Goal: Navigation & Orientation: Find specific page/section

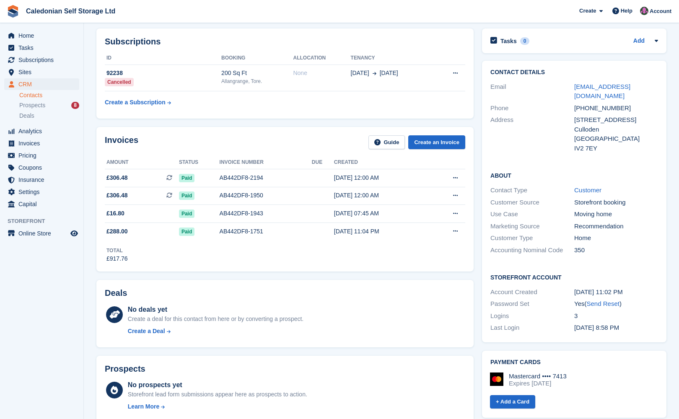
scroll to position [47, 0]
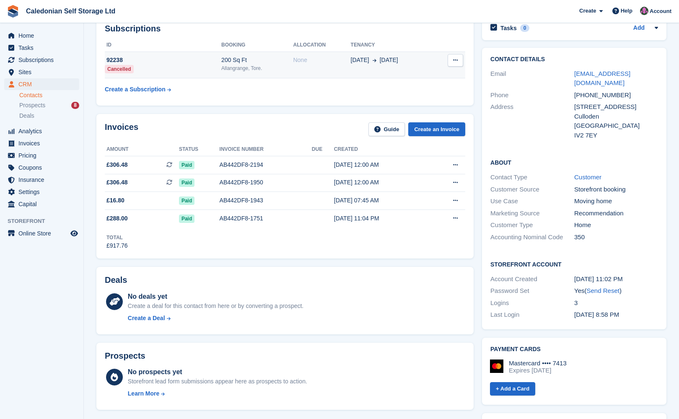
click at [271, 60] on div "200 Sq Ft" at bounding box center [257, 60] width 72 height 9
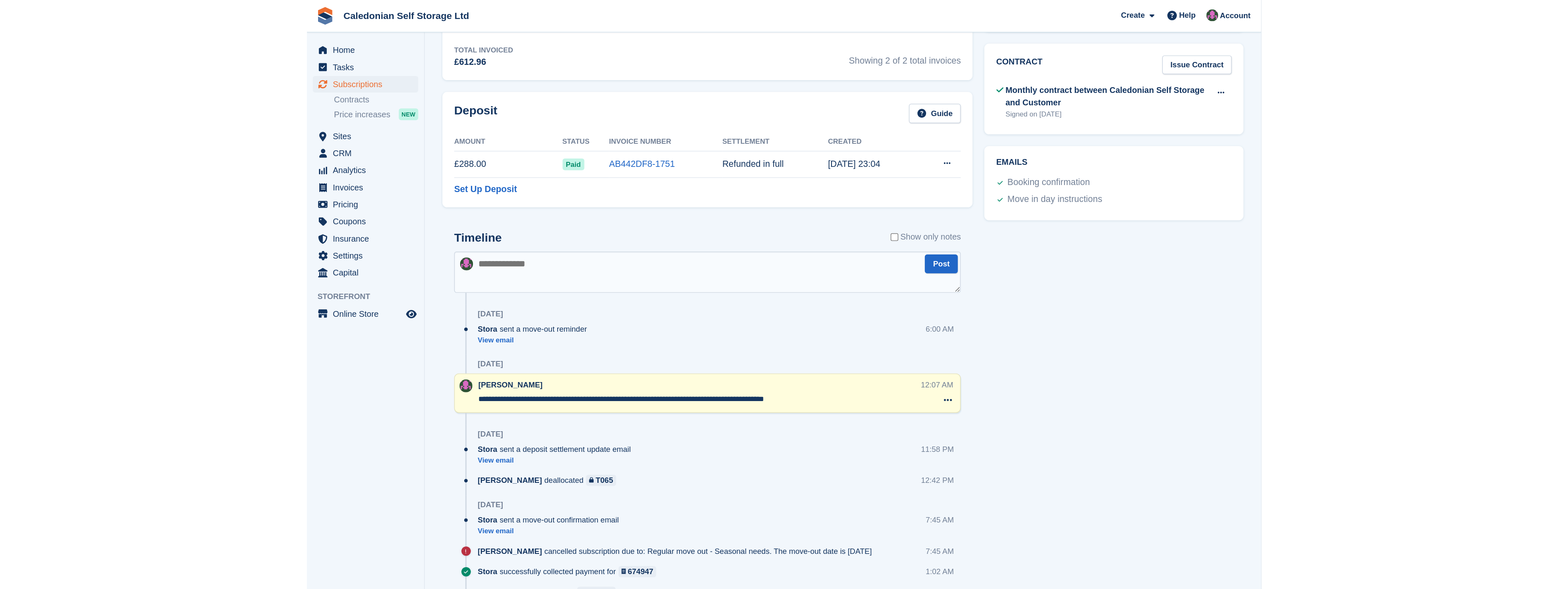
scroll to position [321, 0]
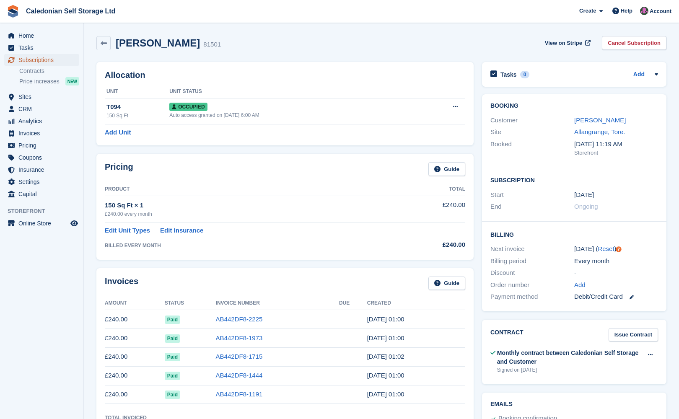
click at [48, 58] on span "Subscriptions" at bounding box center [43, 60] width 50 height 12
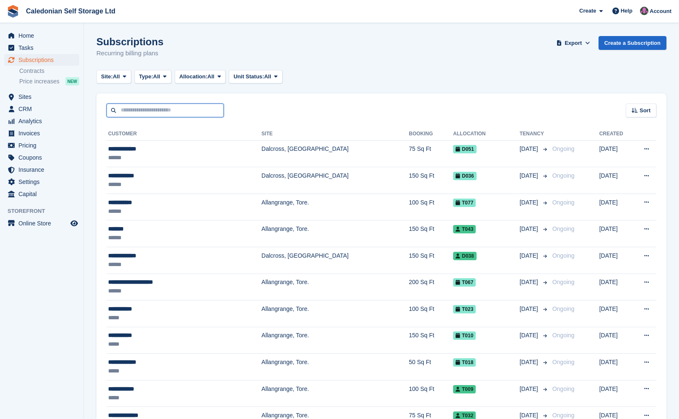
click at [173, 113] on input "text" at bounding box center [165, 111] width 117 height 14
type input "****"
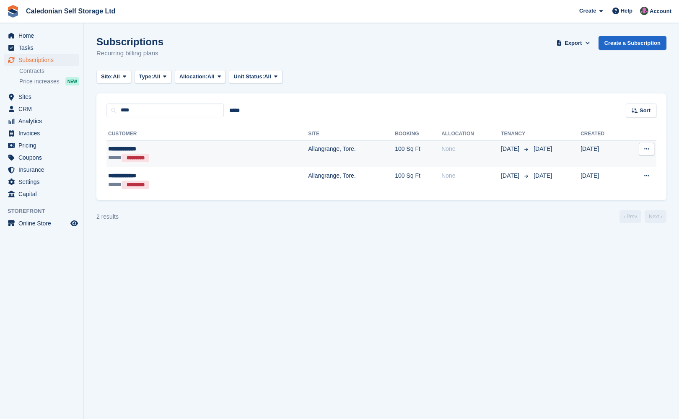
click at [191, 146] on div "**********" at bounding box center [162, 149] width 109 height 9
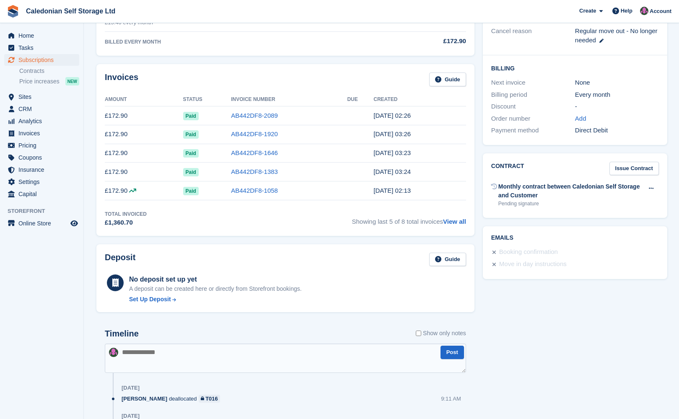
scroll to position [279, 0]
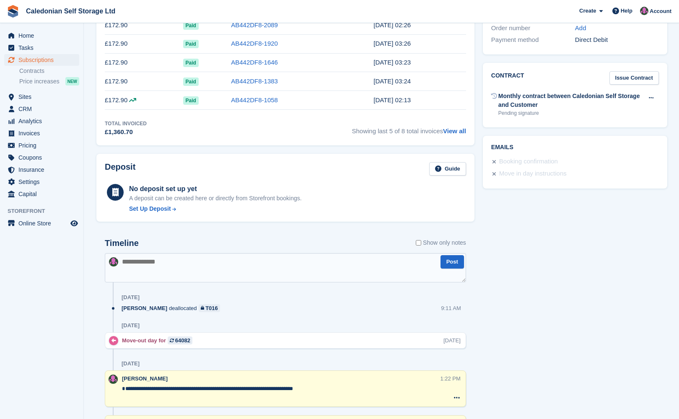
click at [166, 272] on textarea at bounding box center [285, 267] width 361 height 29
type textarea "**********"
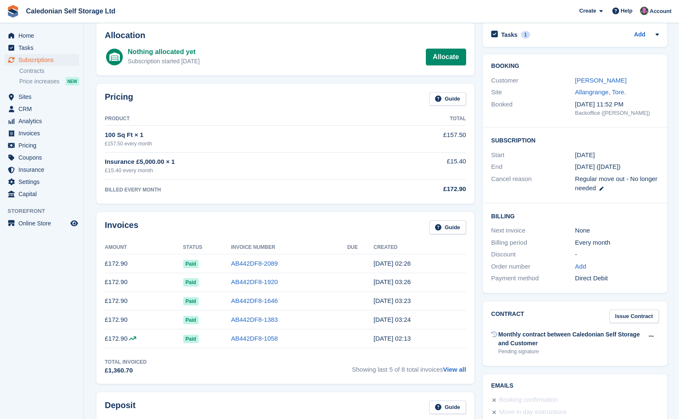
scroll to position [0, 0]
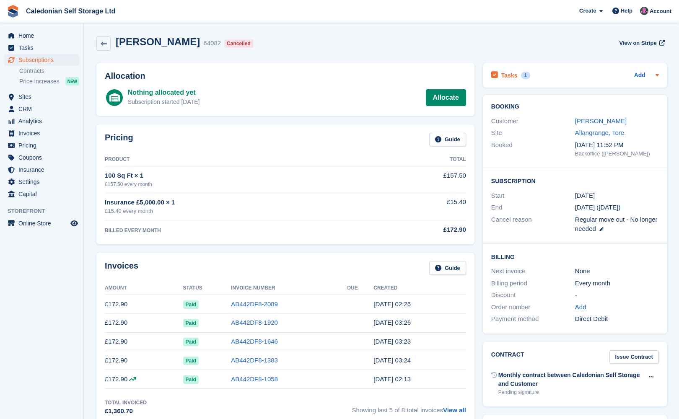
click at [507, 76] on h2 "Tasks" at bounding box center [510, 76] width 16 height 8
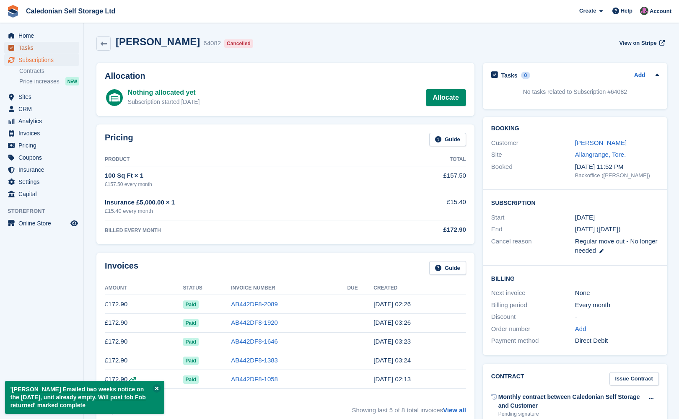
click at [34, 44] on span "Tasks" at bounding box center [43, 48] width 50 height 12
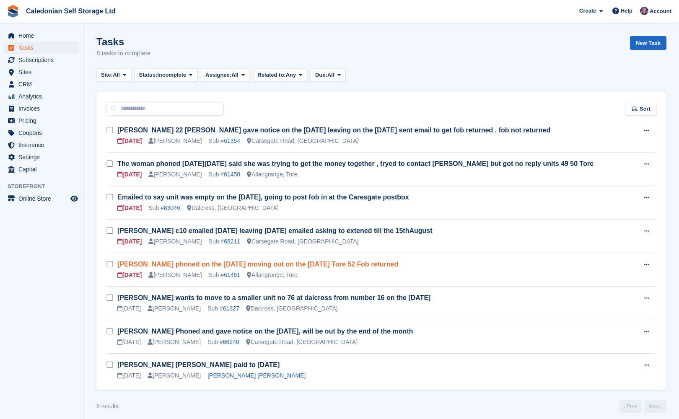
click at [334, 265] on link "David Coole phoned on the 8th July moving out on the 11 August Tore 52 Fob retu…" at bounding box center [257, 264] width 281 height 7
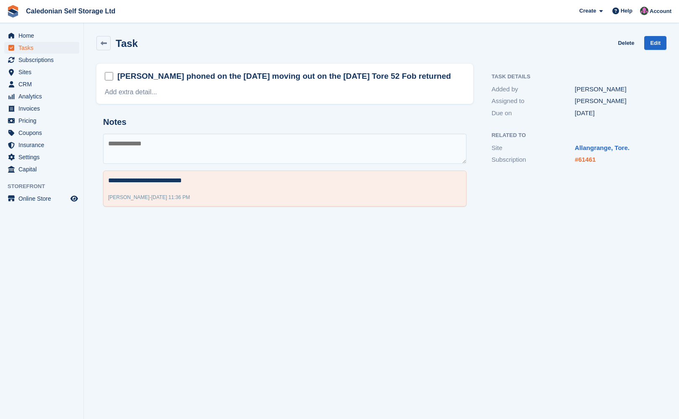
click at [586, 160] on link "#61461" at bounding box center [585, 159] width 21 height 7
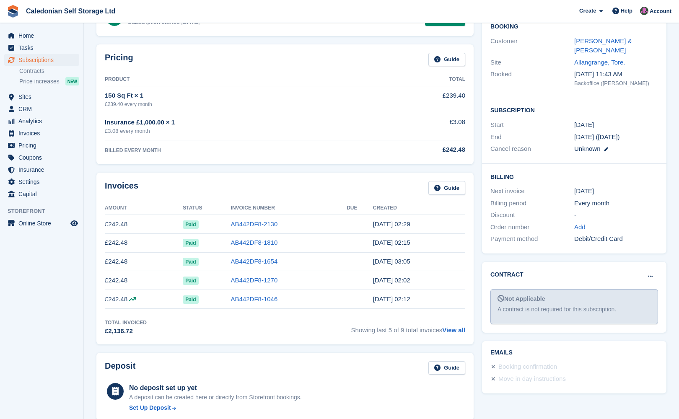
scroll to position [93, 0]
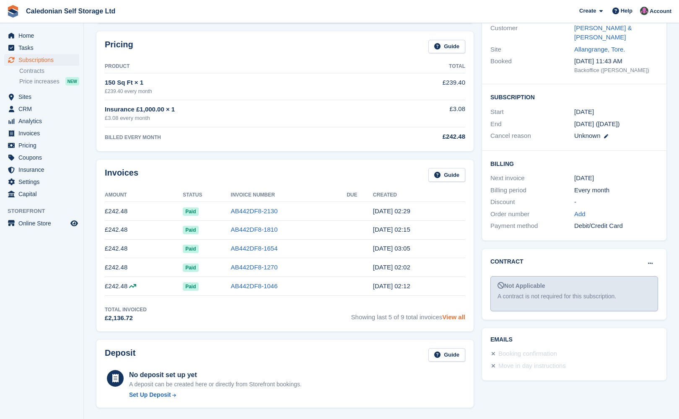
click at [455, 319] on link "View all" at bounding box center [453, 317] width 23 height 7
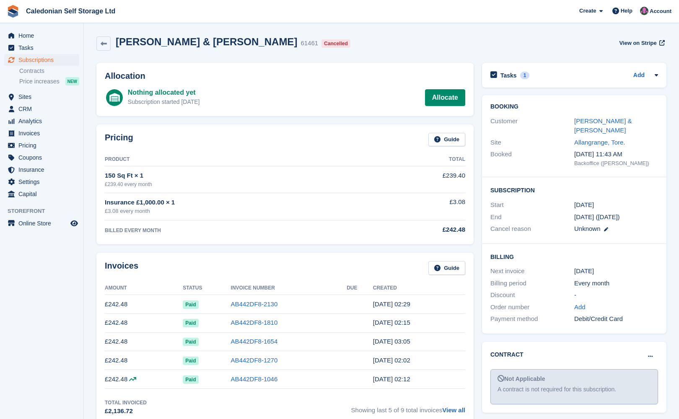
scroll to position [93, 0]
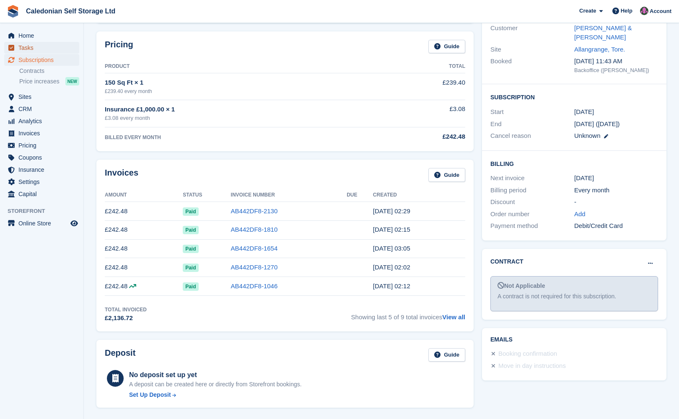
click at [34, 50] on span "Tasks" at bounding box center [43, 48] width 50 height 12
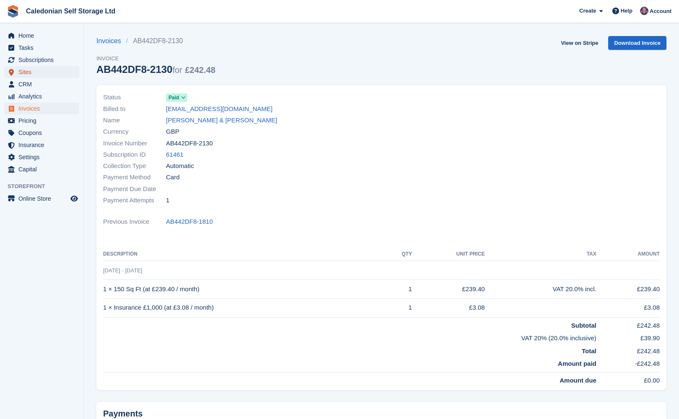
click at [38, 72] on span "Sites" at bounding box center [43, 72] width 50 height 12
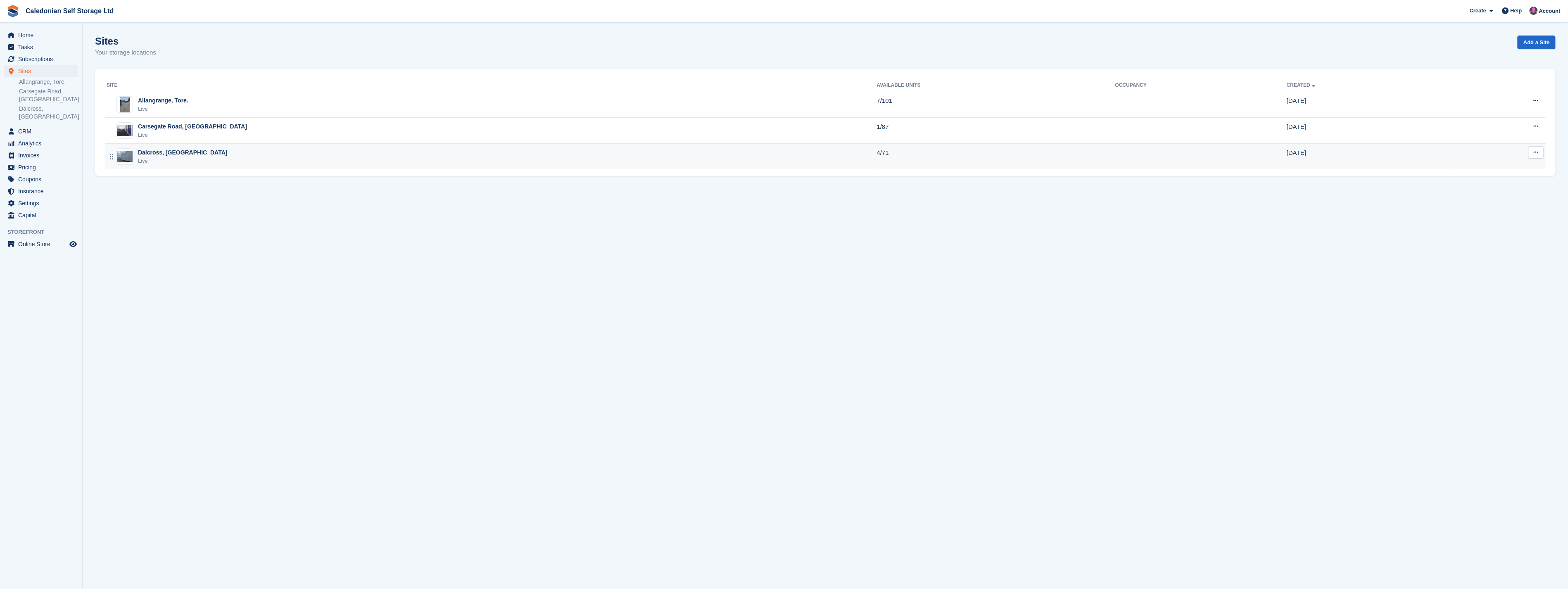
click at [374, 155] on div "Dalcross, [GEOGRAPHIC_DATA] Live" at bounding box center [491, 157] width 770 height 17
